Goal: Find specific page/section: Find specific page/section

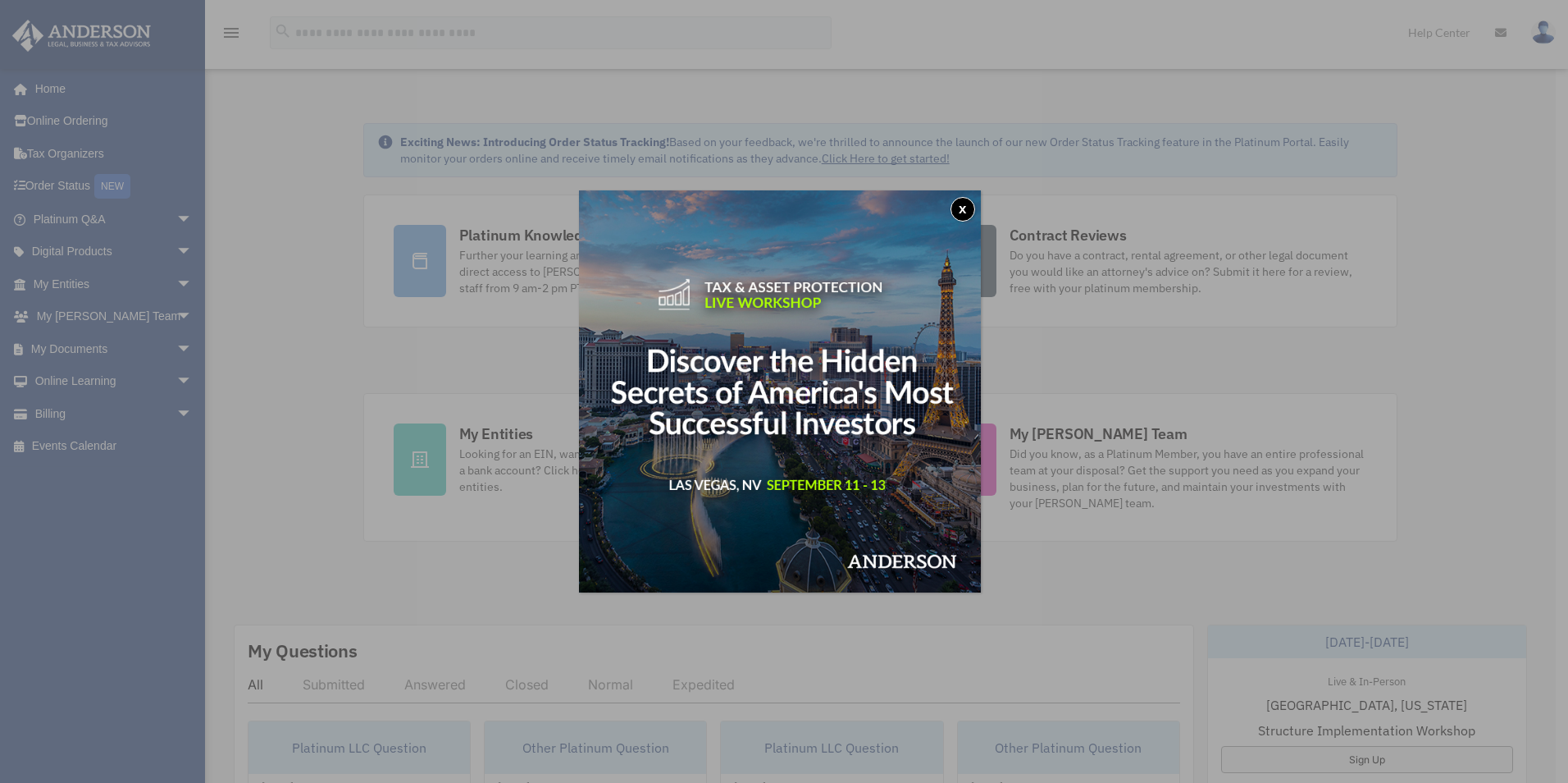
click at [965, 197] on button "x" at bounding box center [963, 209] width 25 height 25
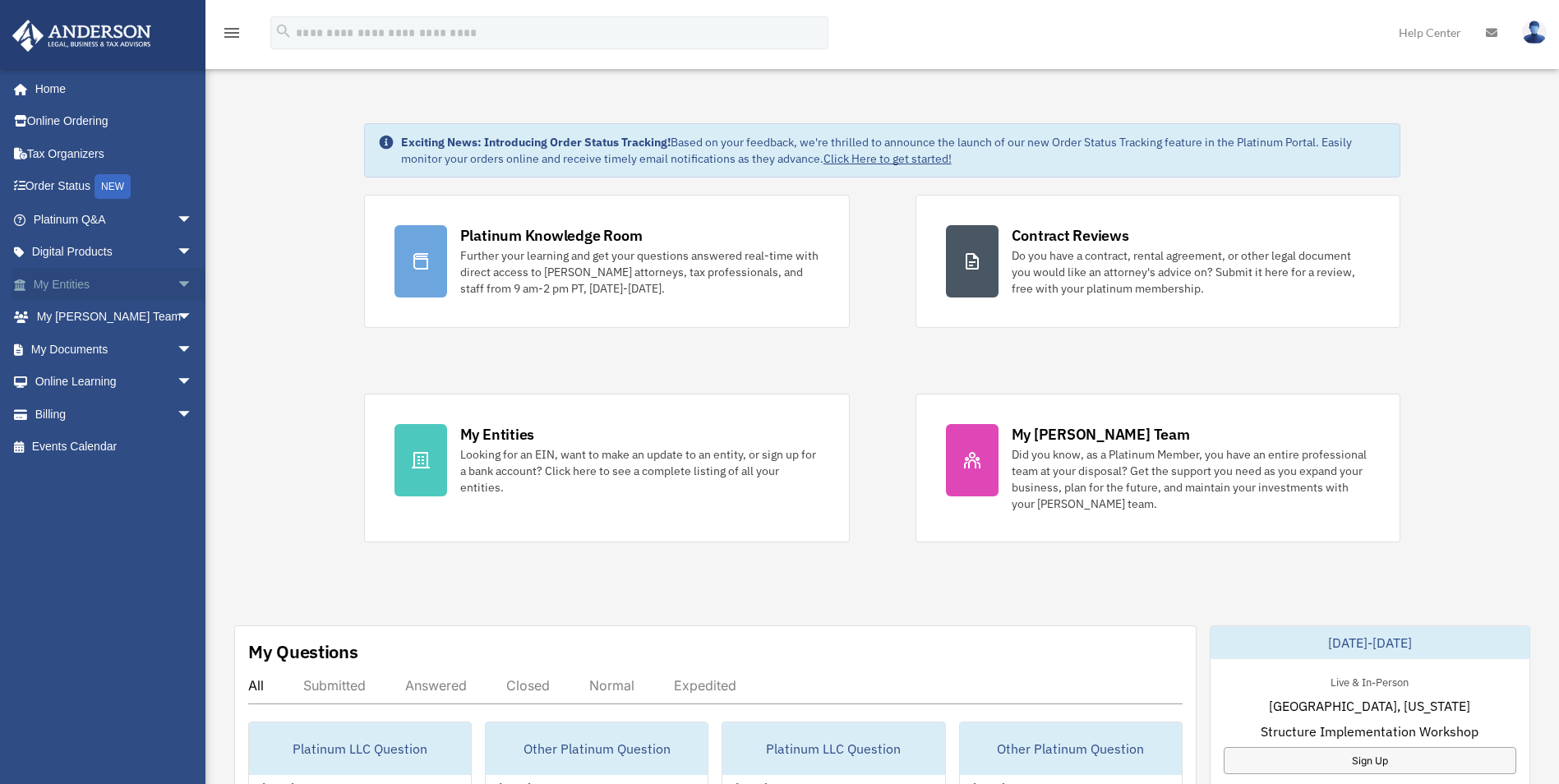
click at [40, 273] on link "My Entities arrow_drop_down" at bounding box center [114, 284] width 207 height 32
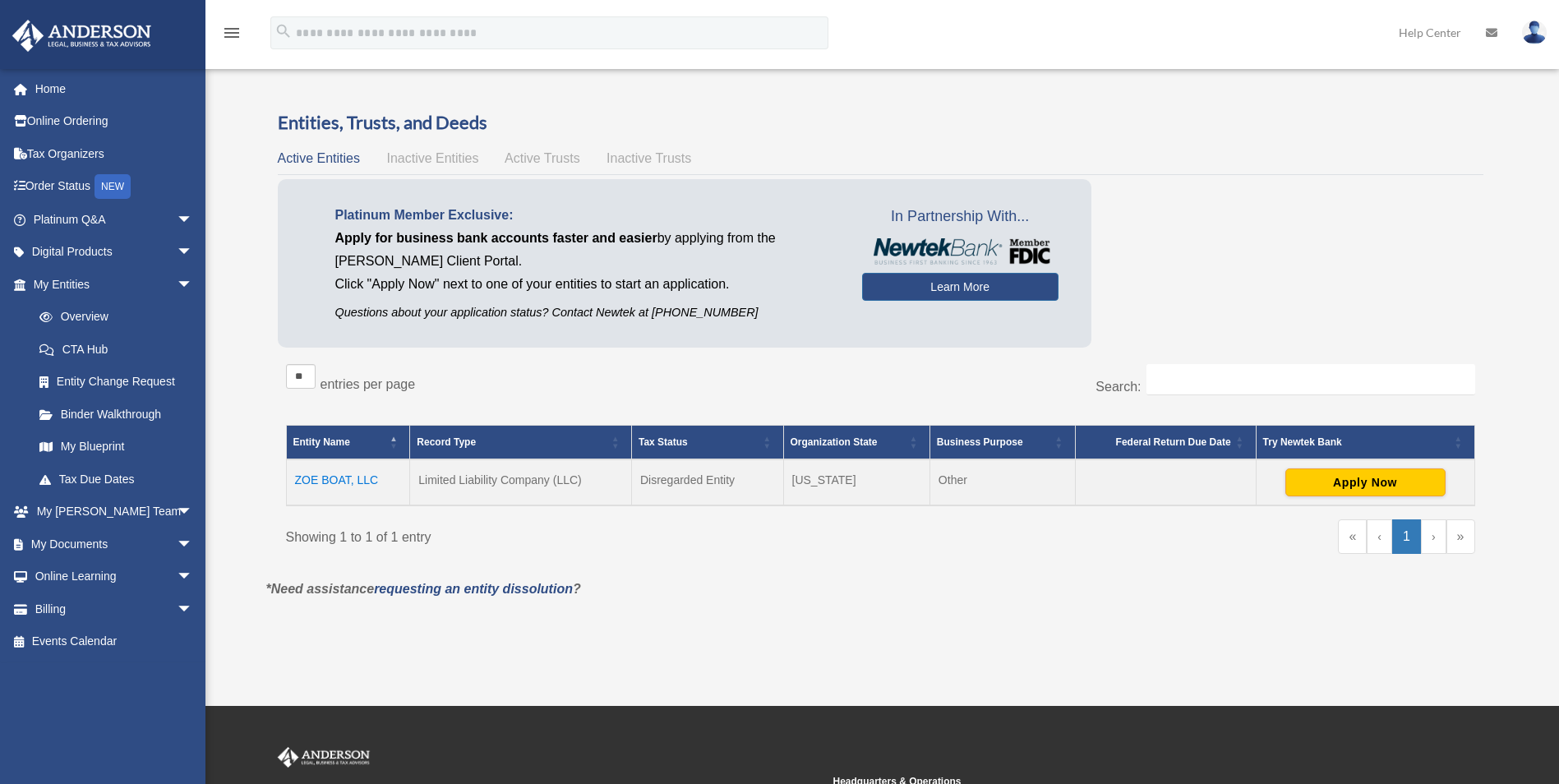
click at [334, 482] on td "ZOE BOAT, LLC" at bounding box center [349, 483] width 124 height 46
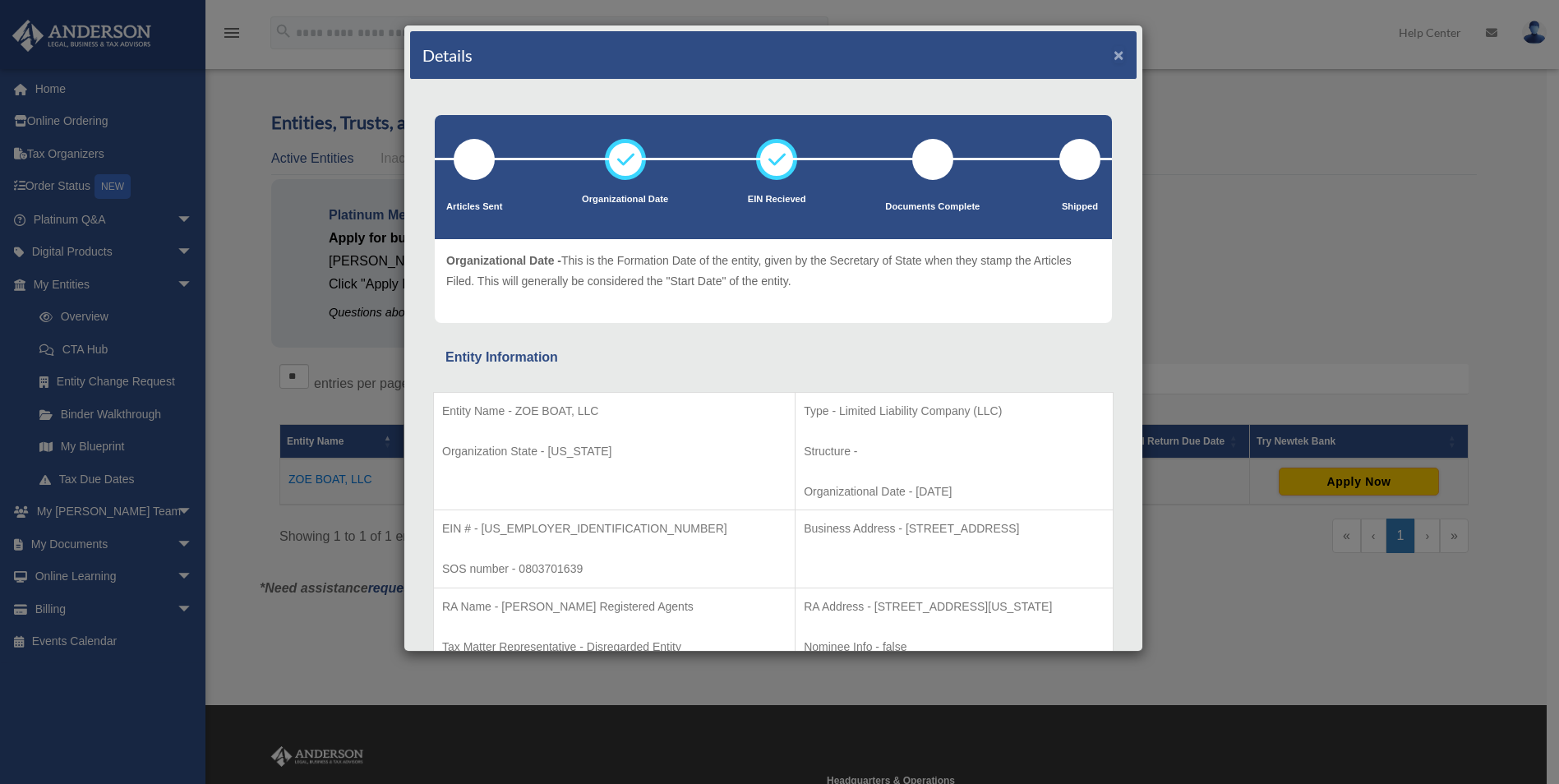
drag, startPoint x: 1104, startPoint y: 57, endPoint x: 1021, endPoint y: 105, distance: 95.9
click at [1113, 57] on button "×" at bounding box center [1119, 55] width 11 height 18
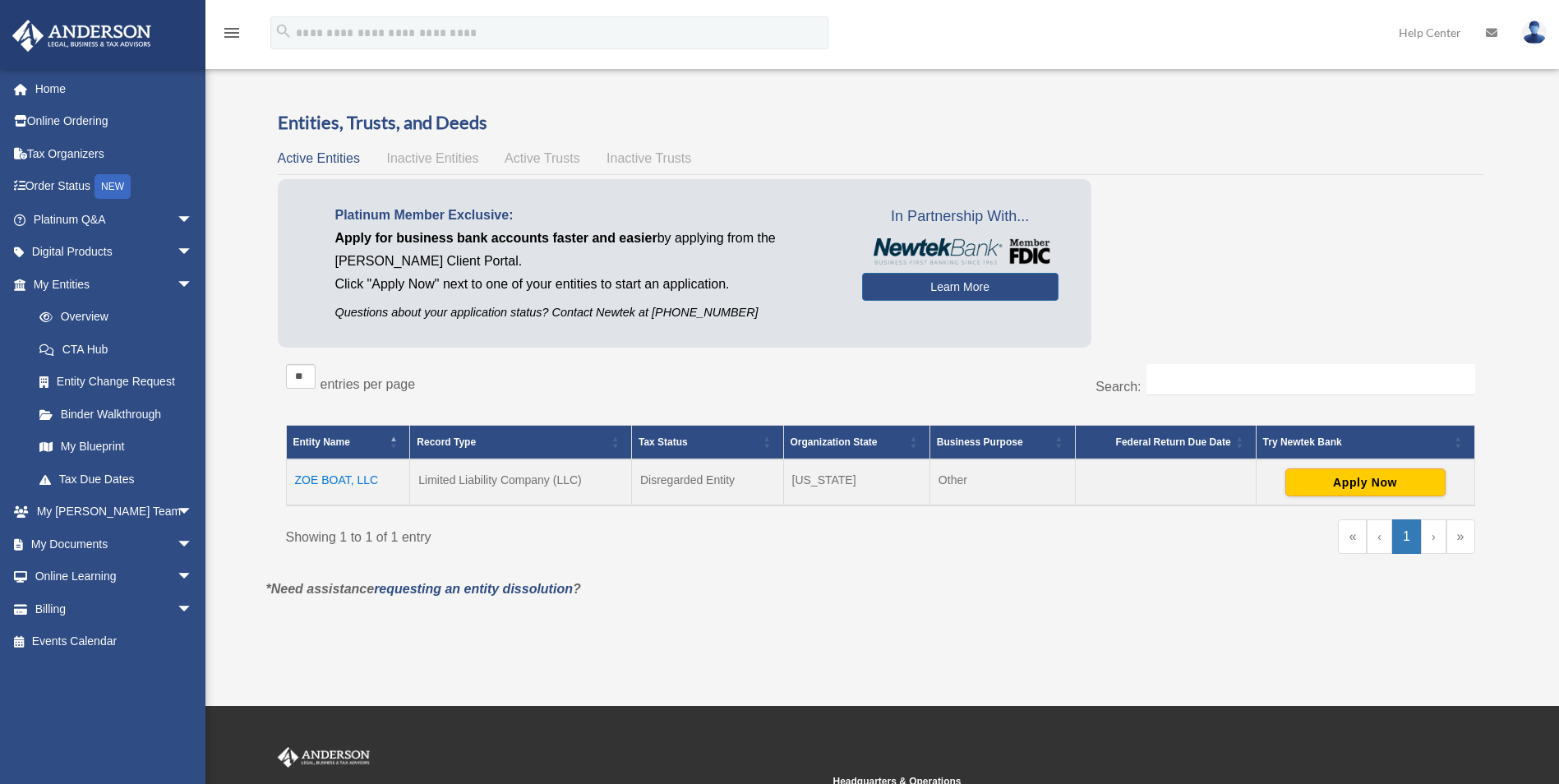
click at [1202, 174] on div at bounding box center [881, 174] width 1206 height 1
click at [416, 155] on span "Inactive Entities" at bounding box center [432, 158] width 92 height 14
